Goal: Information Seeking & Learning: Learn about a topic

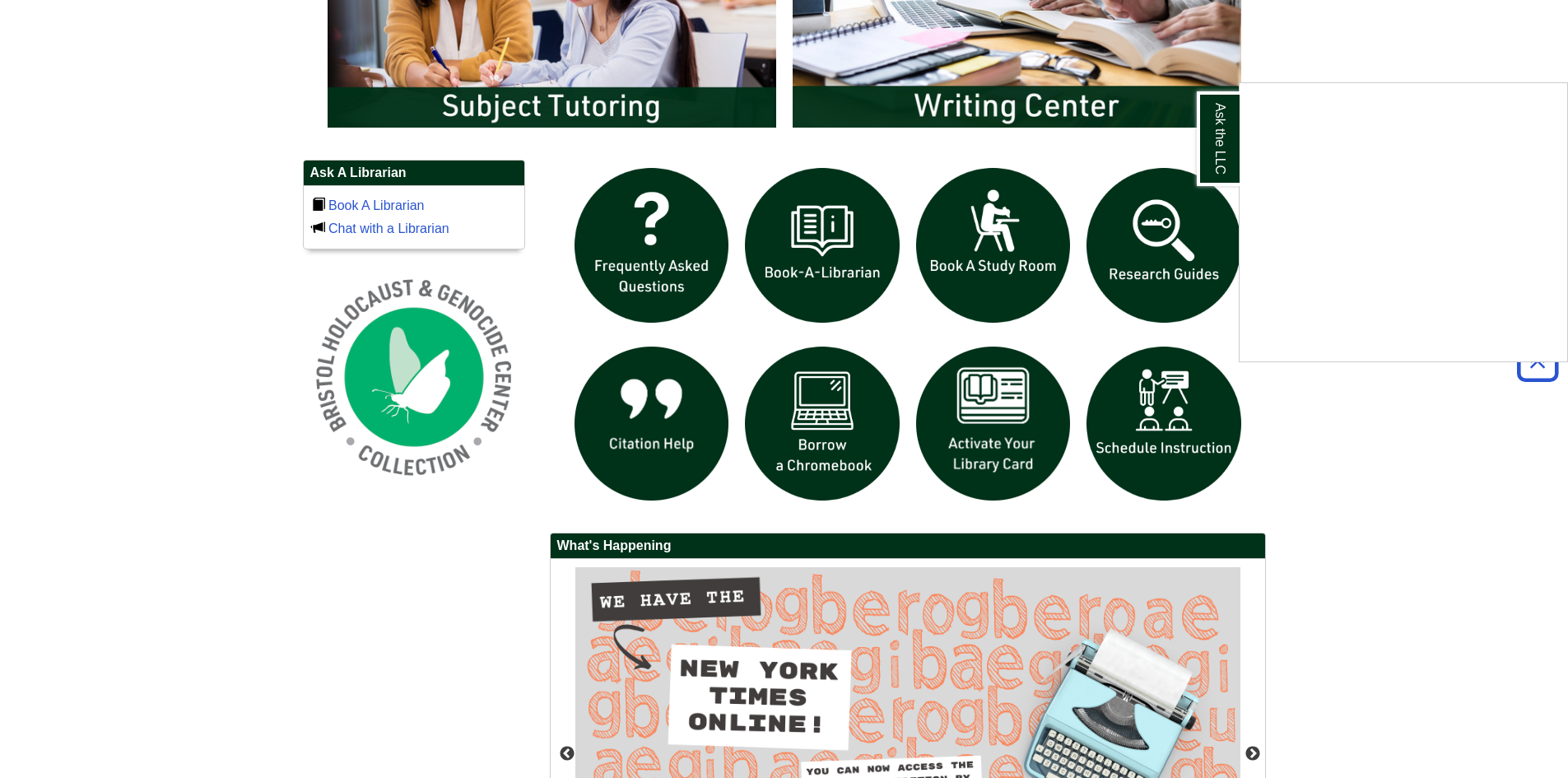
scroll to position [721, 0]
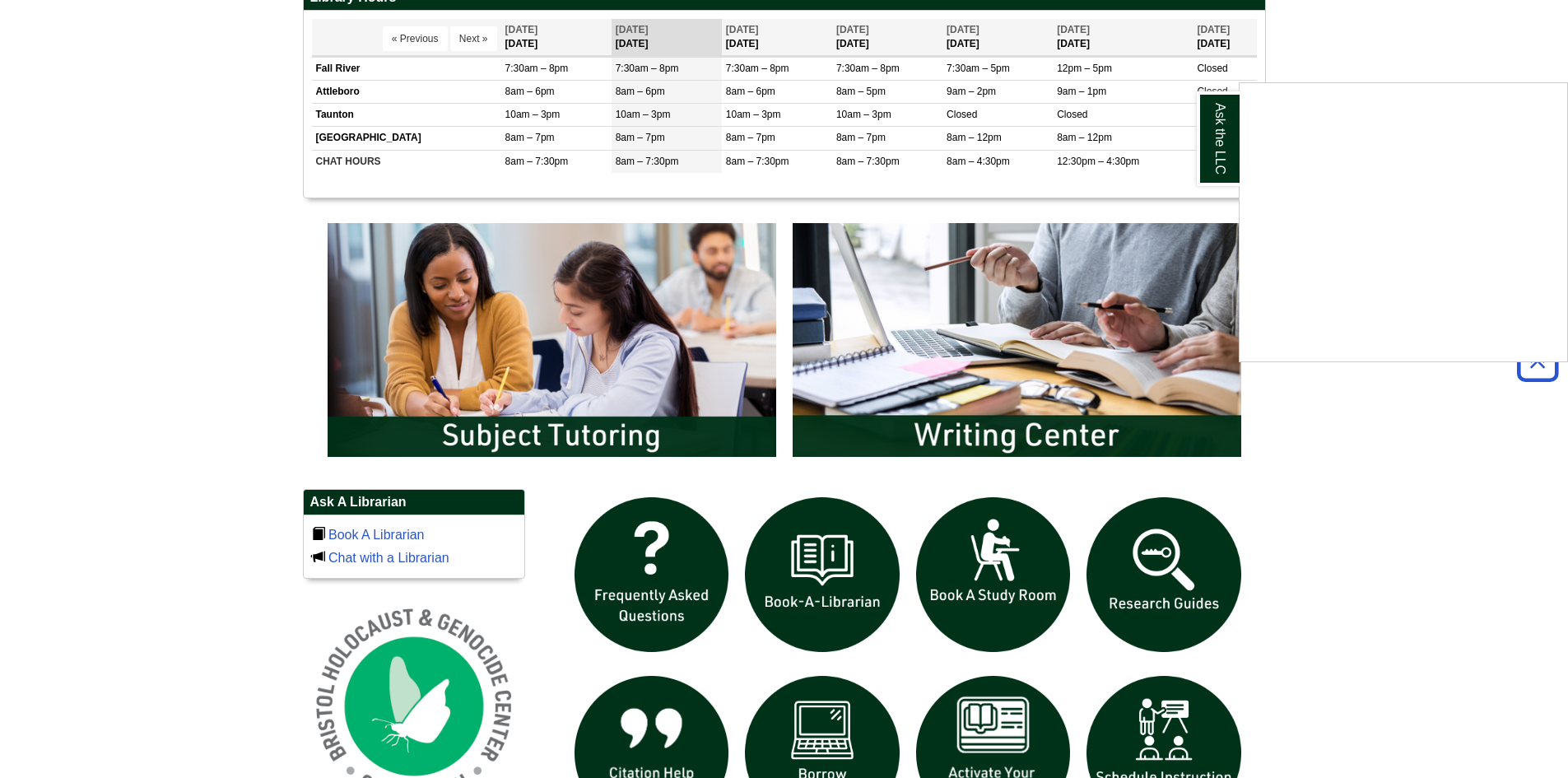
click at [643, 360] on div "Ask the LLC" at bounding box center [784, 389] width 1568 height 778
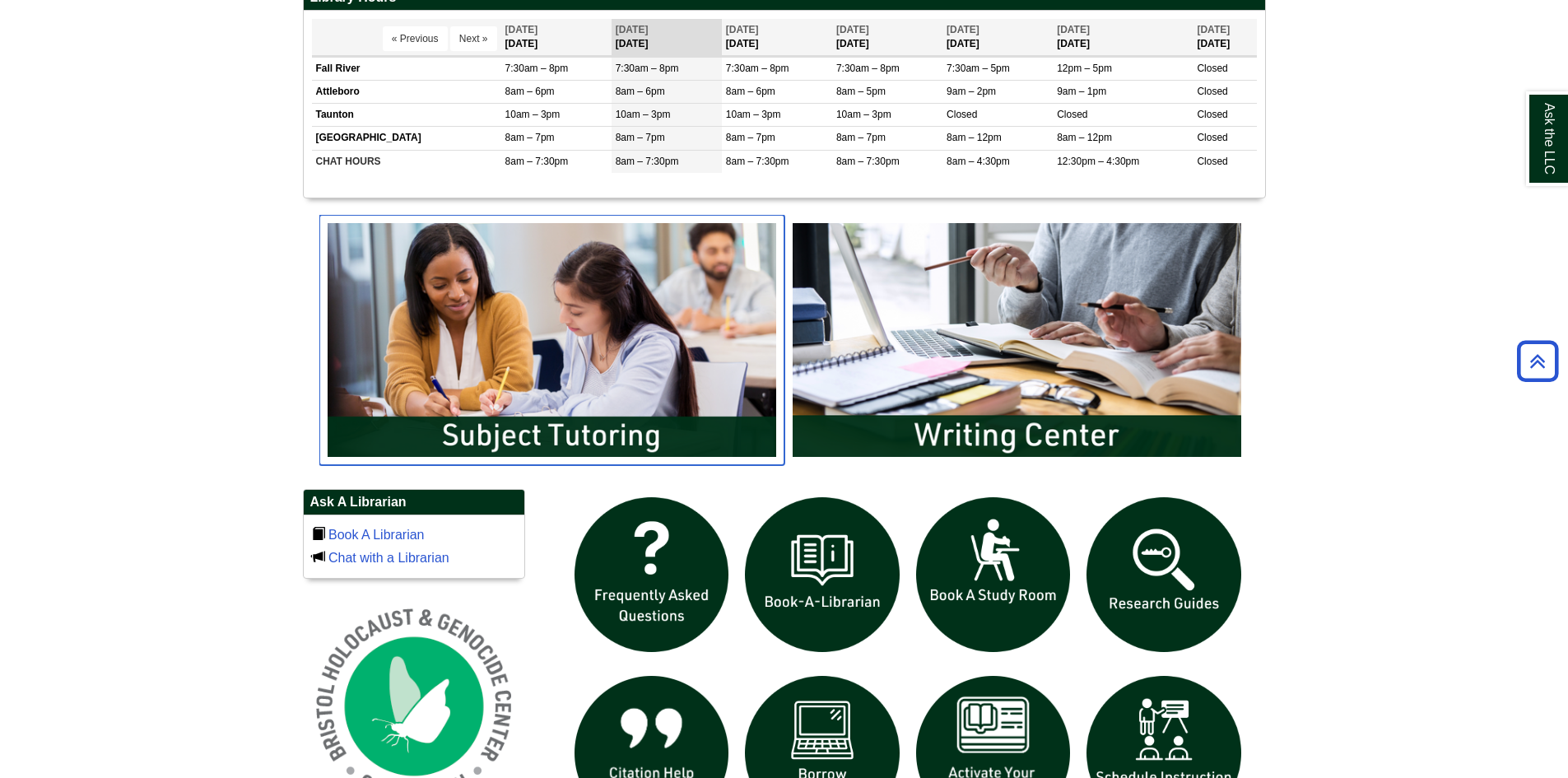
click at [643, 360] on img "slideshow" at bounding box center [551, 340] width 465 height 250
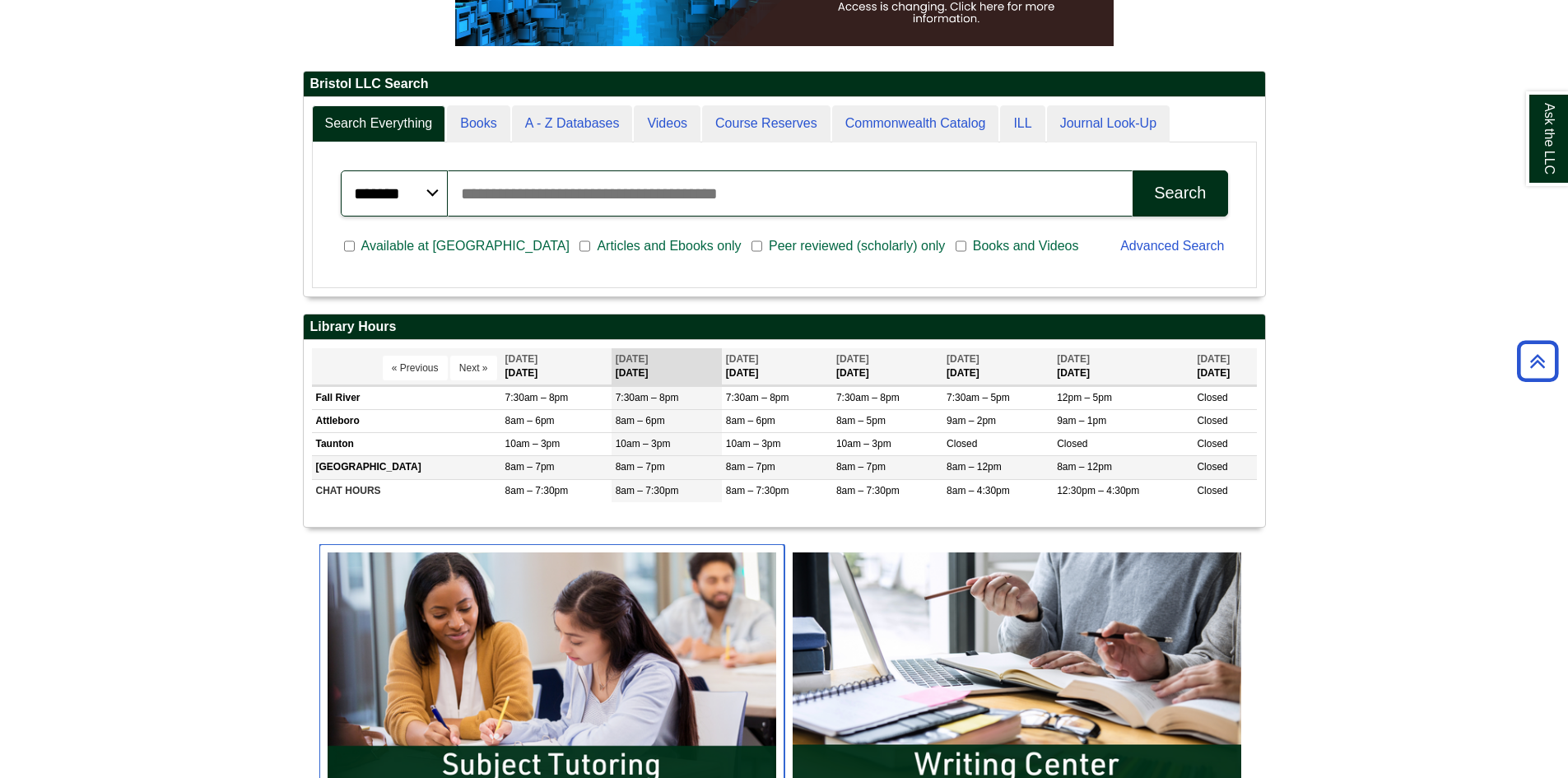
scroll to position [199, 962]
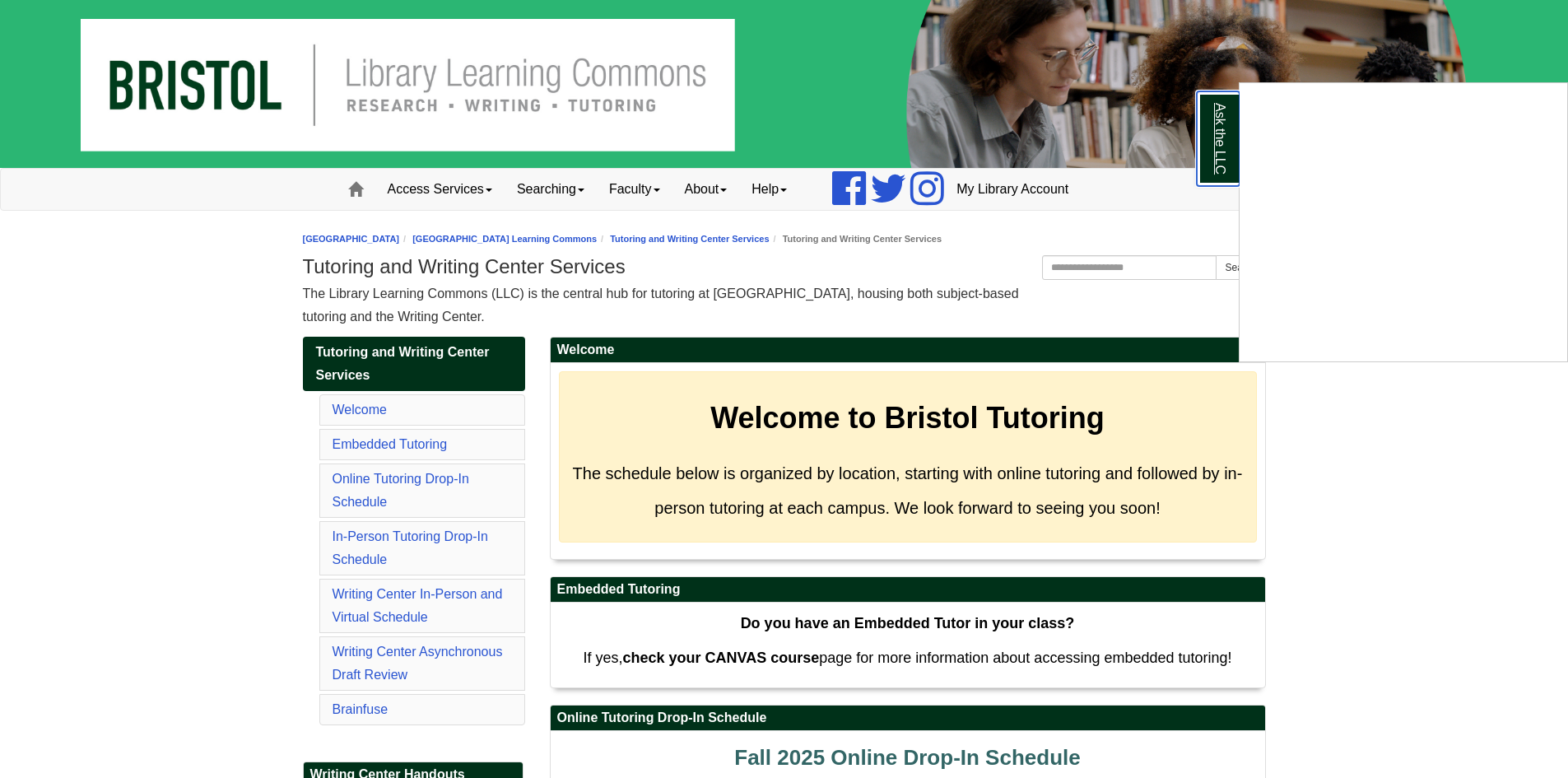
drag, startPoint x: 1207, startPoint y: 138, endPoint x: 1216, endPoint y: 129, distance: 12.7
click at [1207, 138] on link "Ask the LLC" at bounding box center [1218, 139] width 43 height 95
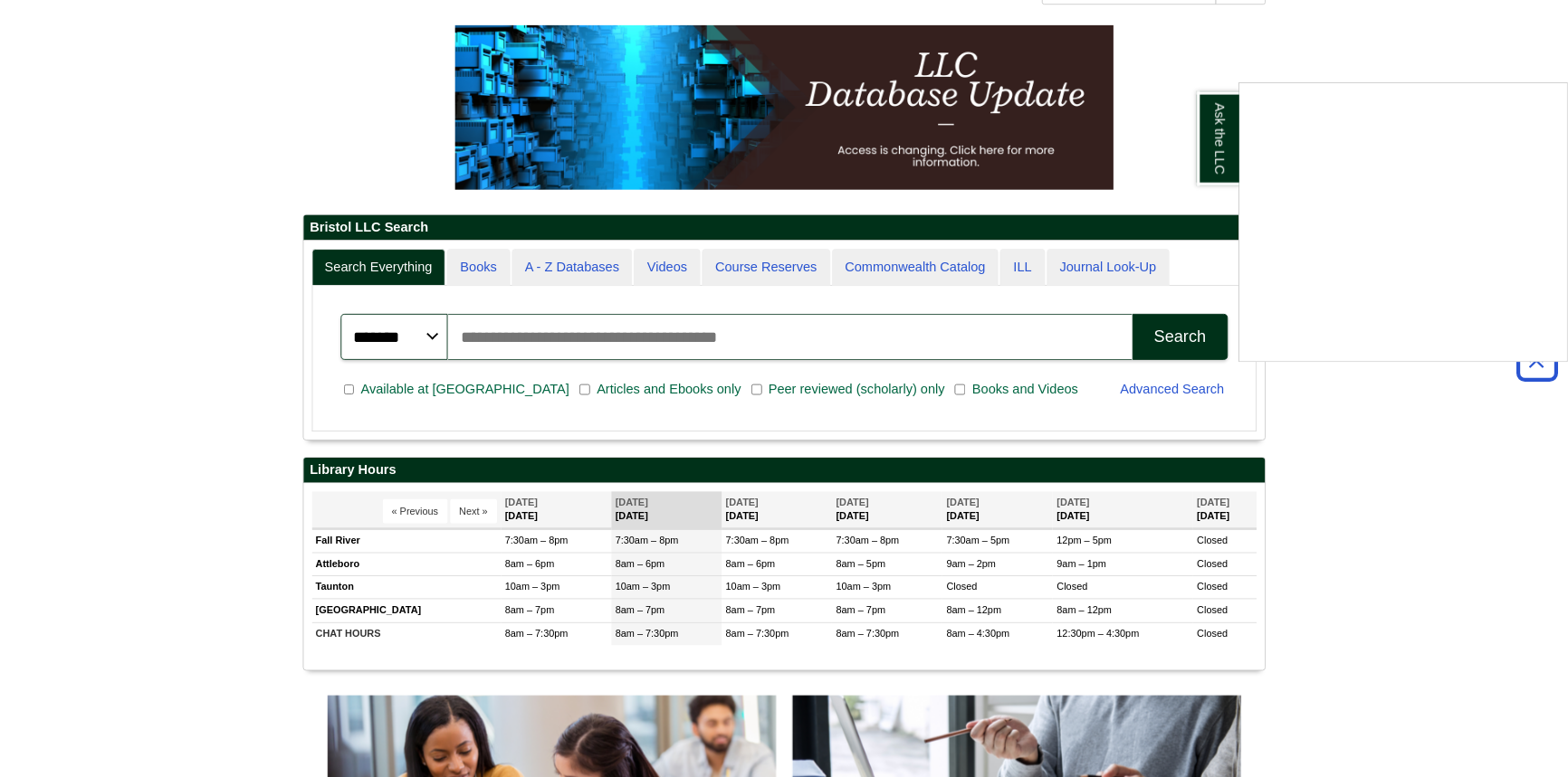
scroll to position [9, 9]
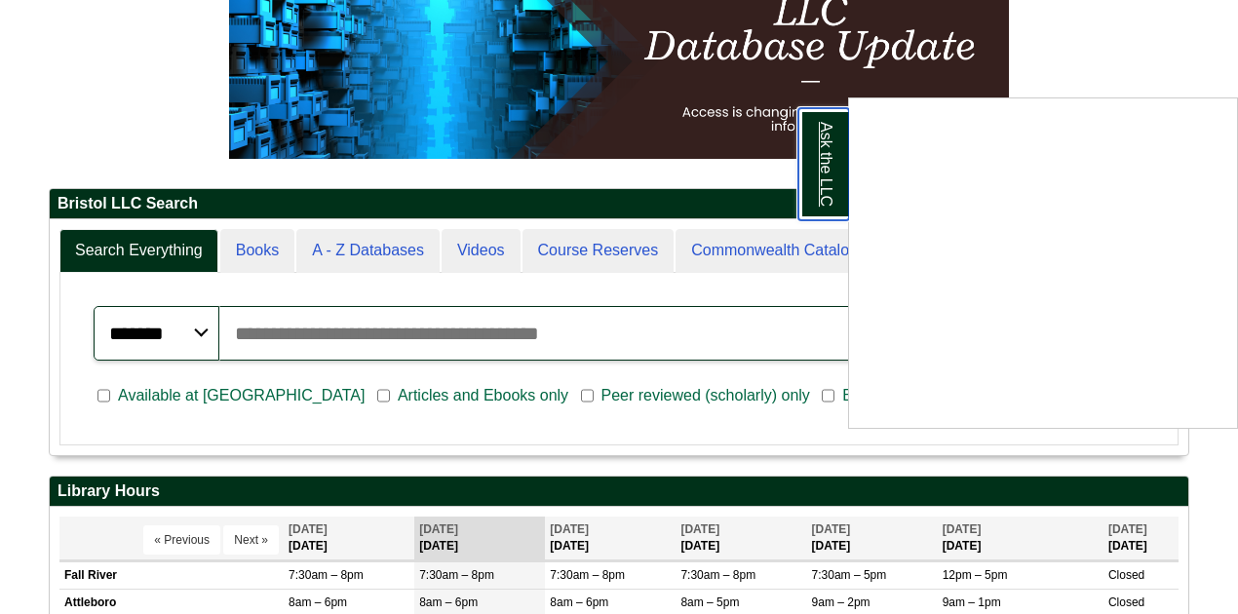
click at [824, 158] on link "Ask the LLC" at bounding box center [823, 164] width 51 height 112
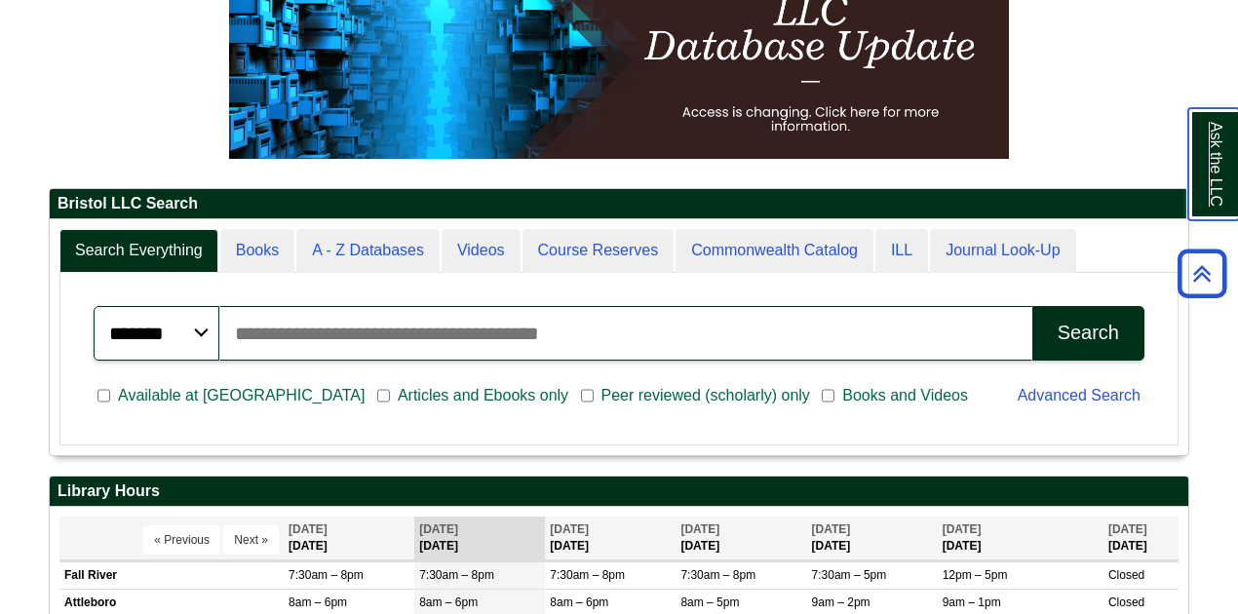
click at [1201, 154] on link "Ask the LLC" at bounding box center [1213, 164] width 51 height 112
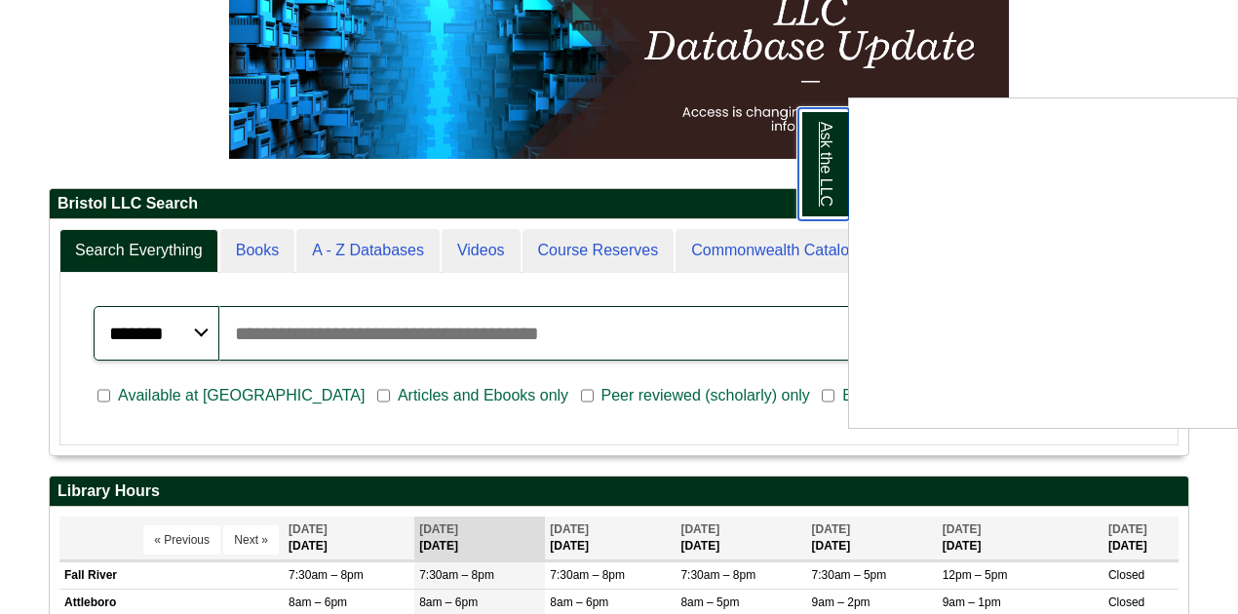
click at [812, 157] on link "Ask the LLC" at bounding box center [823, 164] width 51 height 112
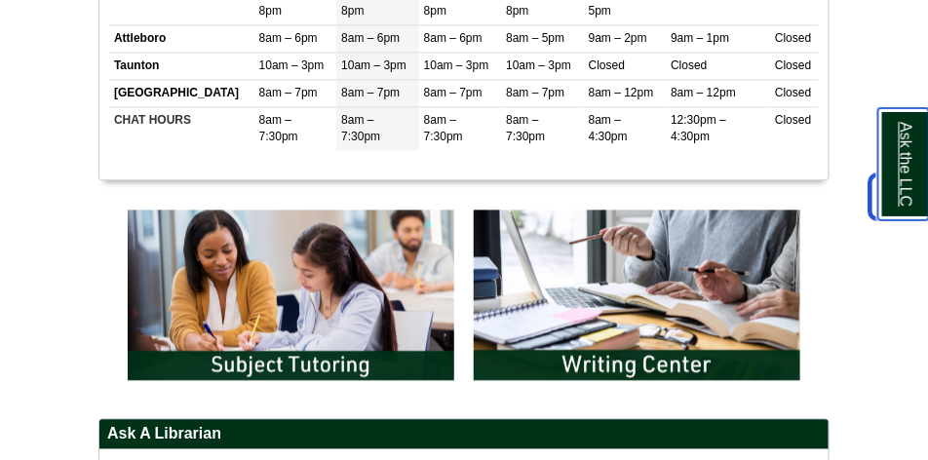
scroll to position [1024, 0]
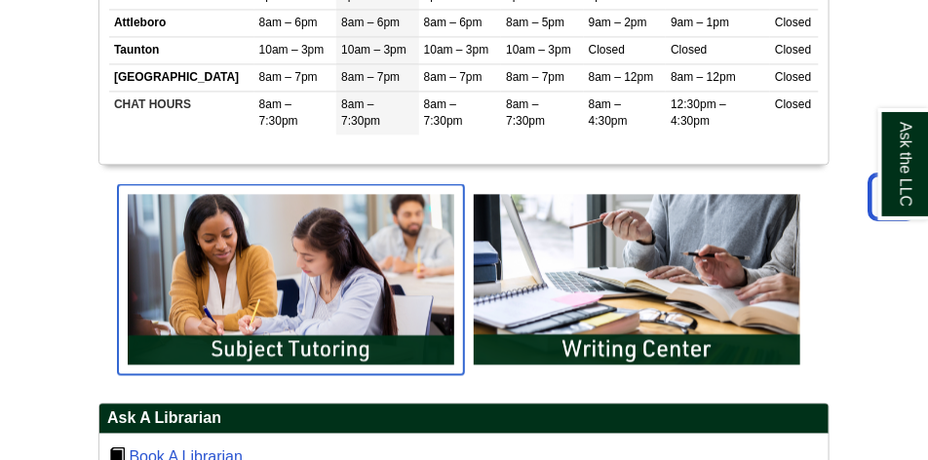
click at [231, 291] on img "slideshow" at bounding box center [291, 279] width 346 height 190
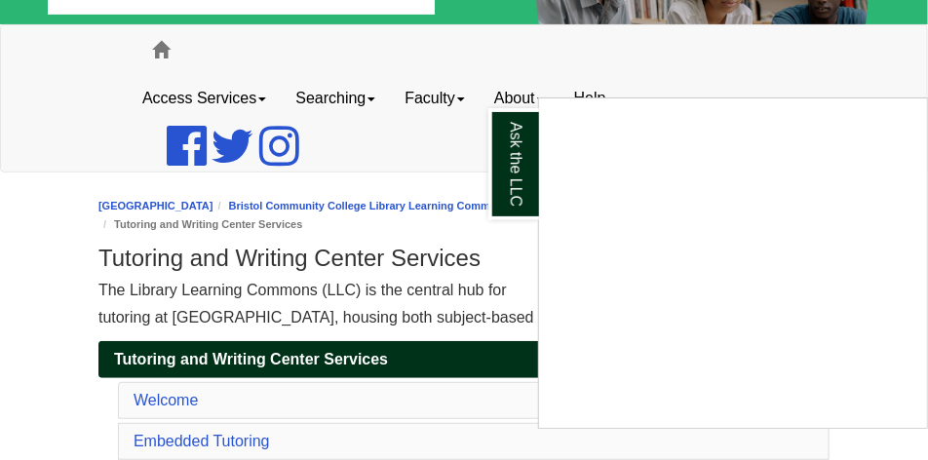
scroll to position [97, 0]
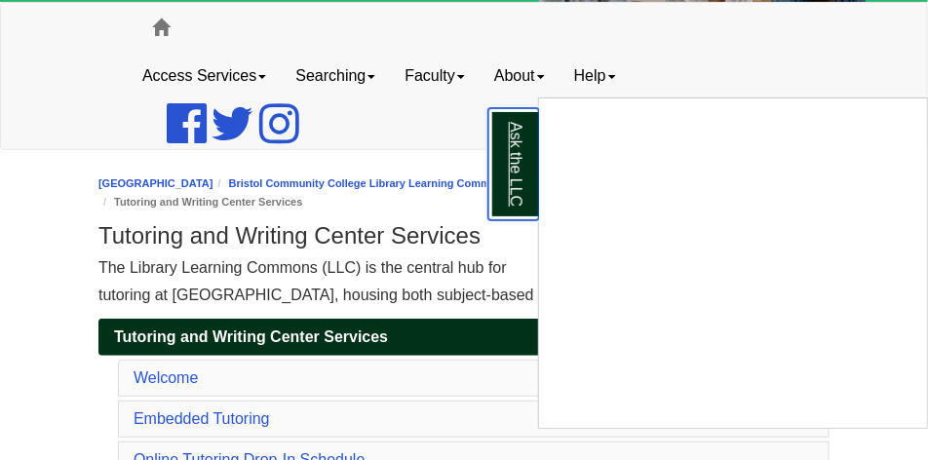
click at [512, 153] on link "Ask the LLC" at bounding box center [513, 164] width 51 height 112
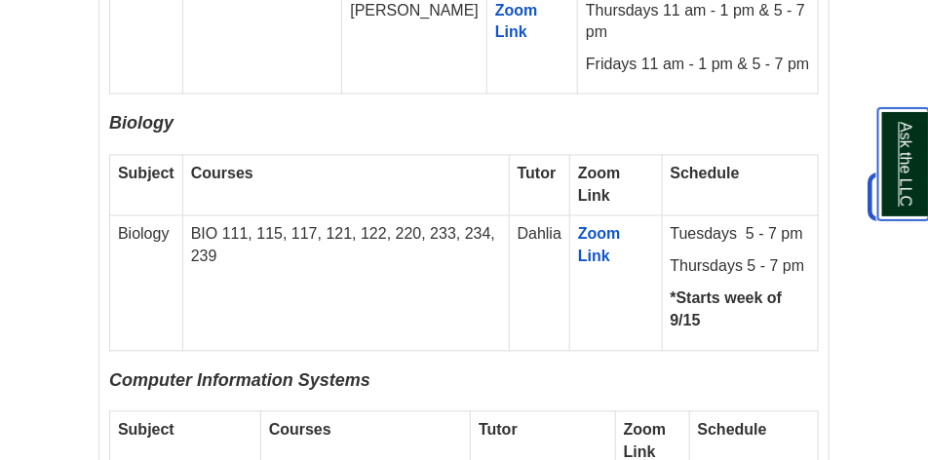
scroll to position [2697, 0]
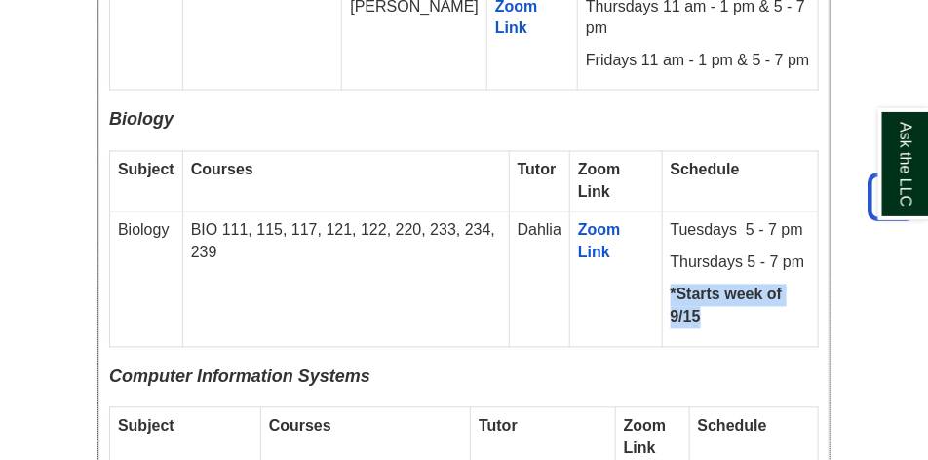
drag, startPoint x: 667, startPoint y: 183, endPoint x: 730, endPoint y: 218, distance: 72.4
click at [730, 218] on td "Tuesdays 5 - 7 pm Thursdays 5 - 7 pm *Starts week of 9/15" at bounding box center [740, 280] width 156 height 135
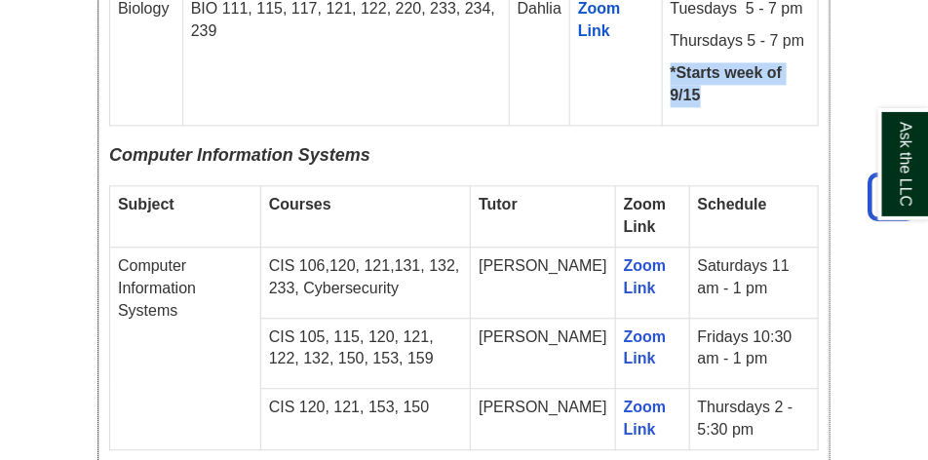
scroll to position [2941, 0]
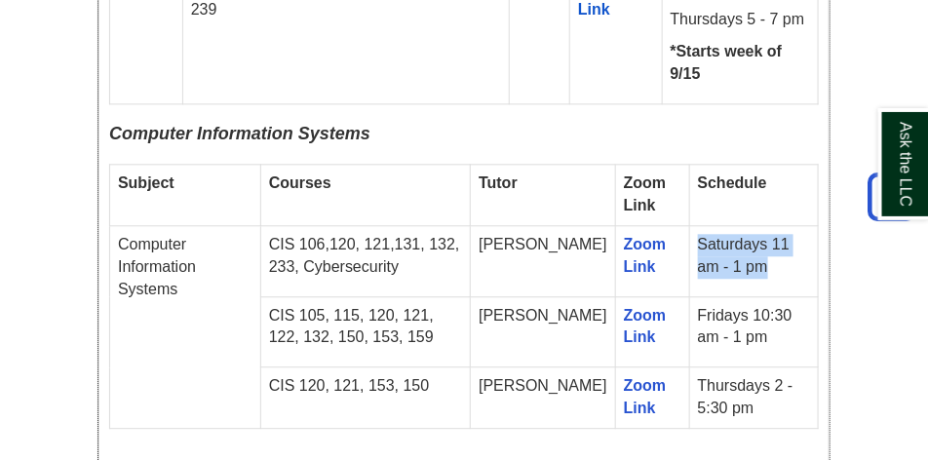
drag, startPoint x: 683, startPoint y: 133, endPoint x: 744, endPoint y: 160, distance: 66.3
click at [744, 225] on td "Saturdays 11 am - 1 pm" at bounding box center [753, 260] width 129 height 71
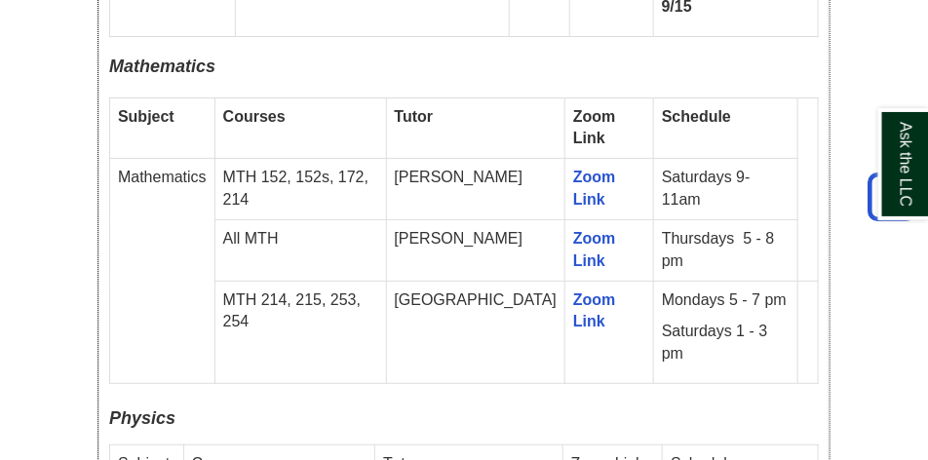
scroll to position [3623, 0]
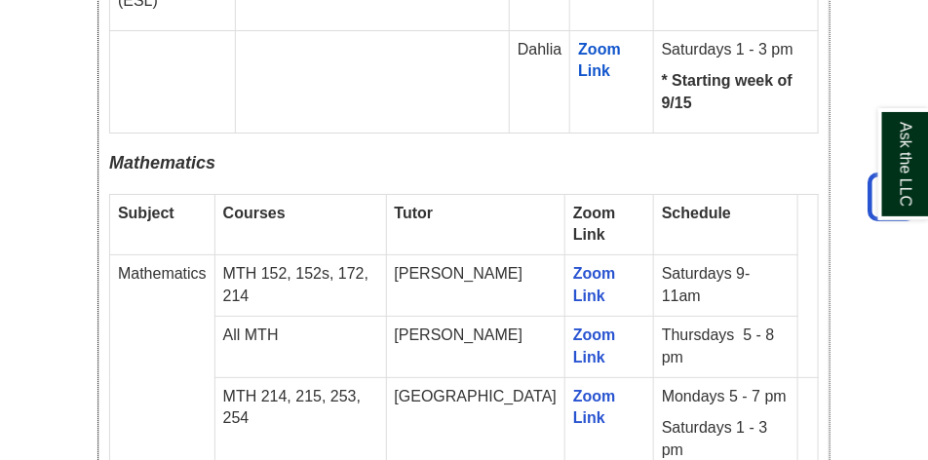
drag, startPoint x: 237, startPoint y: 138, endPoint x: 372, endPoint y: 141, distance: 135.5
click at [372, 325] on p "All MTH" at bounding box center [300, 336] width 155 height 22
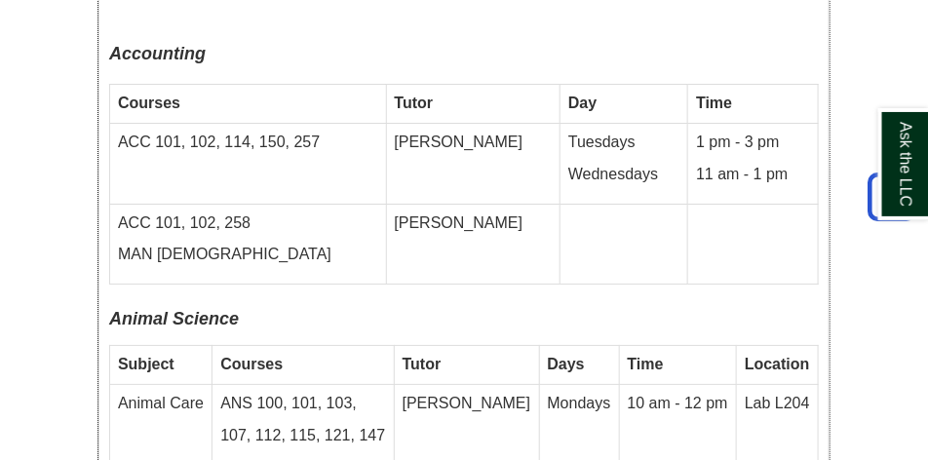
scroll to position [5378, 0]
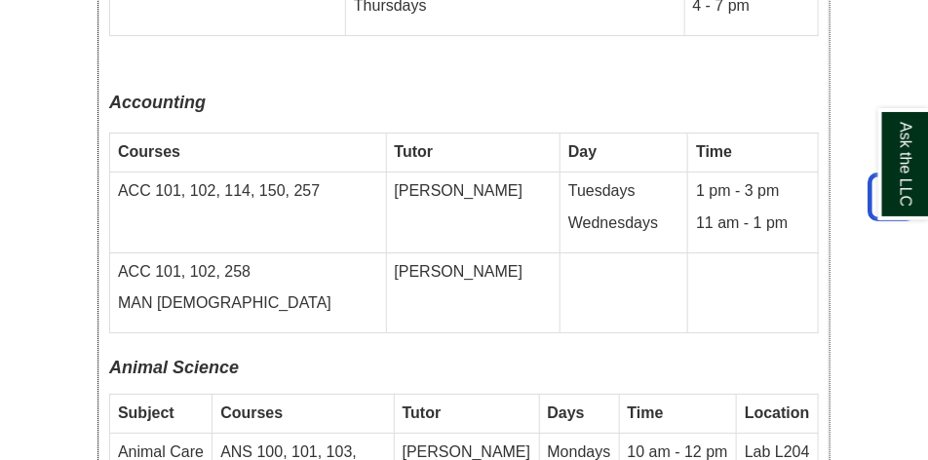
click at [273, 442] on p "ANS 100, 101, 103," at bounding box center [302, 453] width 165 height 22
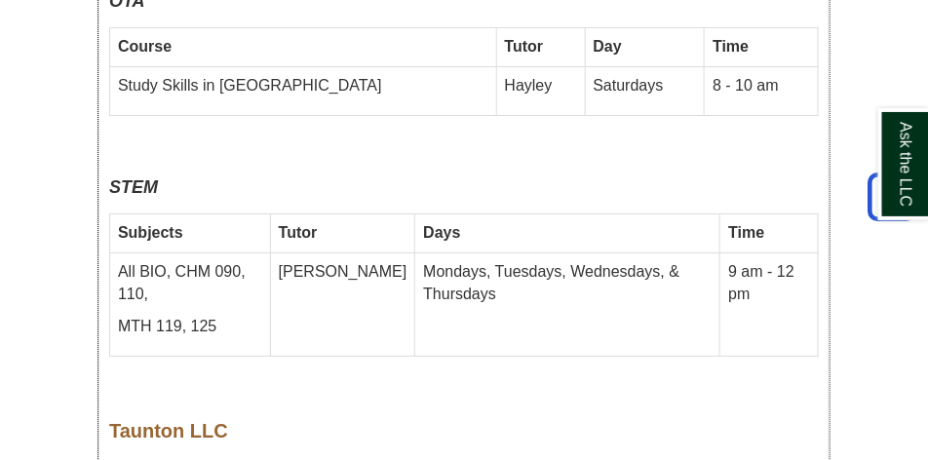
scroll to position [7328, 0]
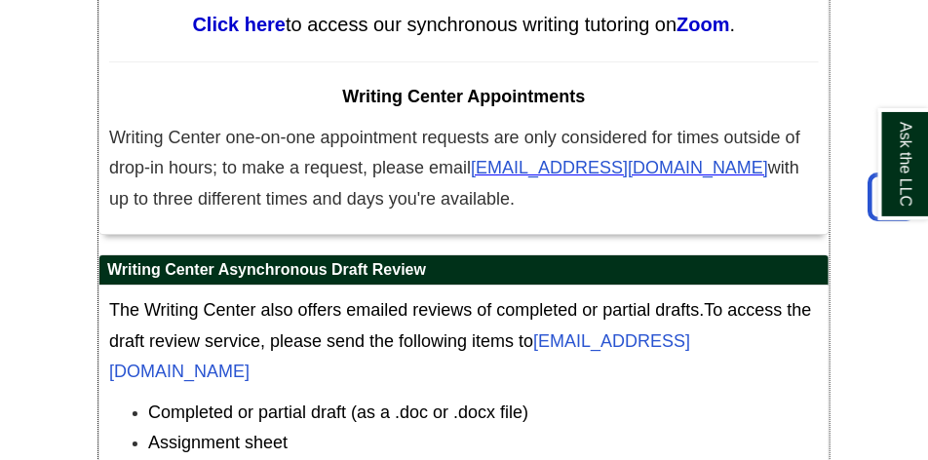
scroll to position [10837, 0]
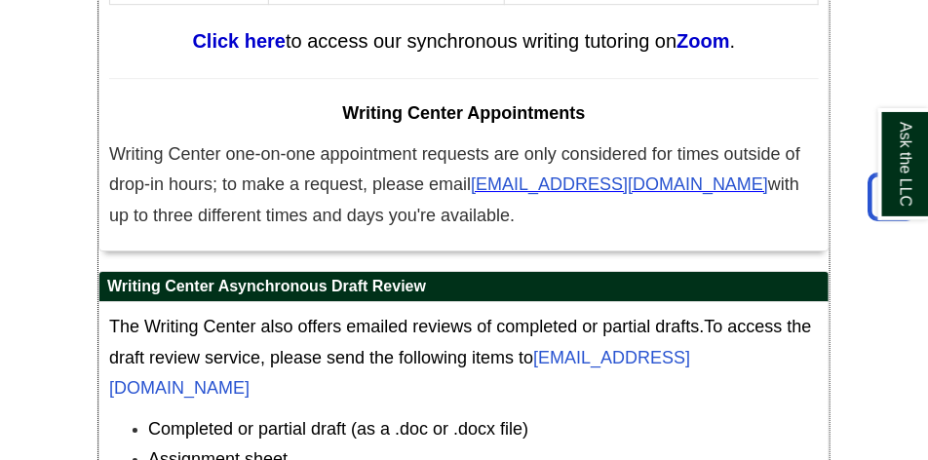
click at [504, 317] on span "The Writing Center also offers emailed reviews of completed or partial drafts." at bounding box center [407, 326] width 596 height 19
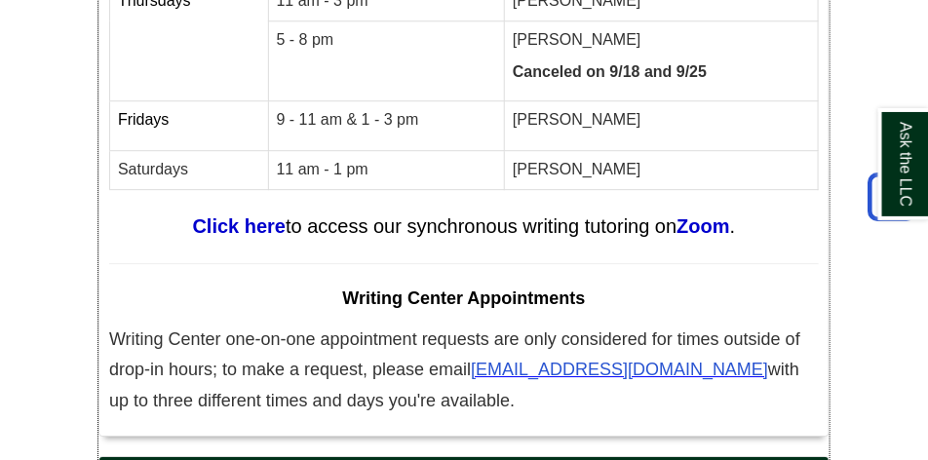
scroll to position [10521, 0]
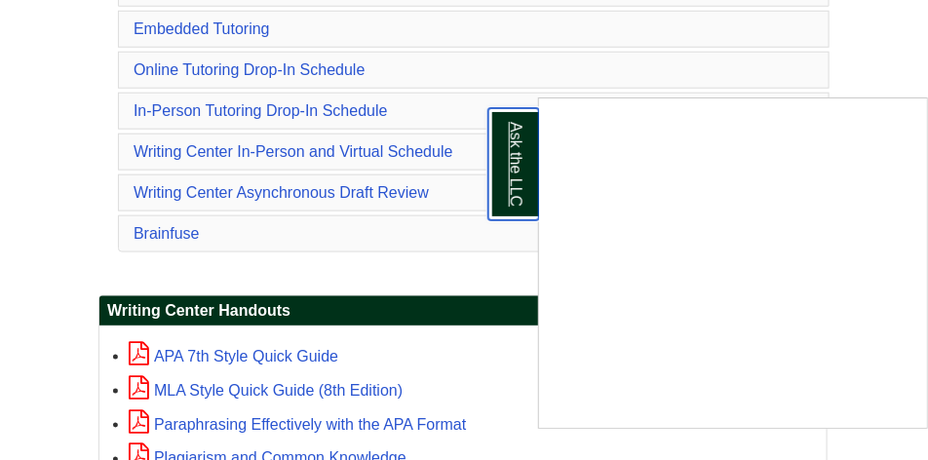
click at [532, 162] on link "Ask the LLC" at bounding box center [513, 164] width 51 height 112
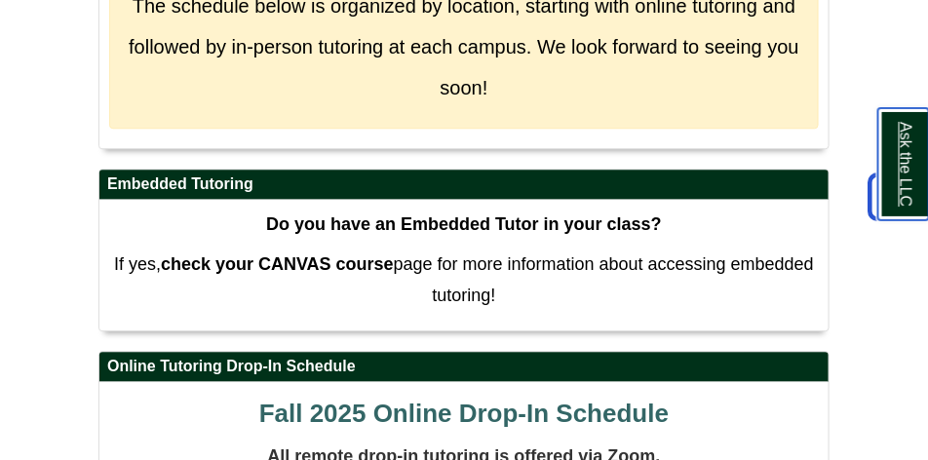
scroll to position [1170, 0]
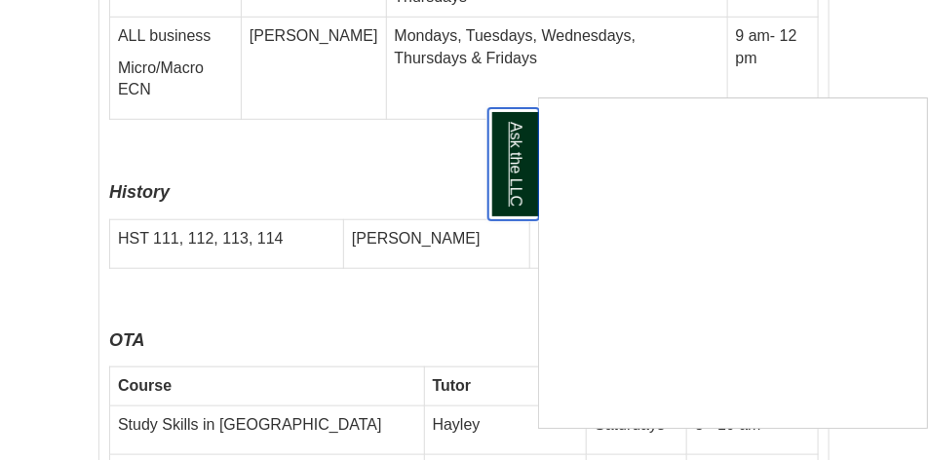
click at [508, 174] on link "Ask the LLC" at bounding box center [513, 164] width 51 height 112
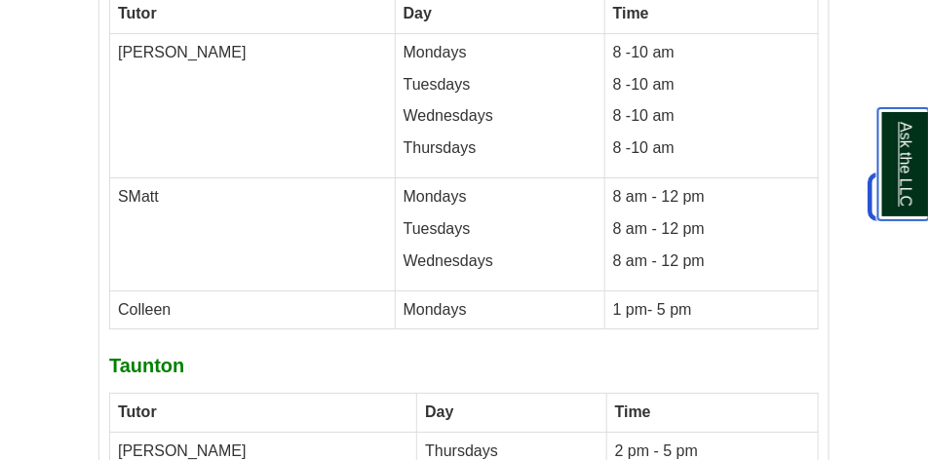
scroll to position [11113, 0]
